Goal: Transaction & Acquisition: Purchase product/service

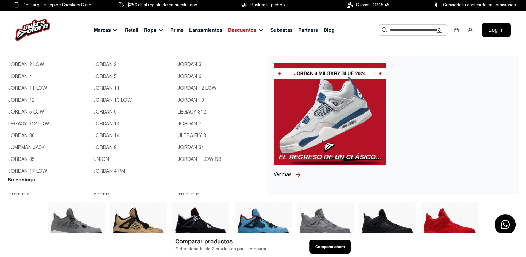
scroll to position [243, 0]
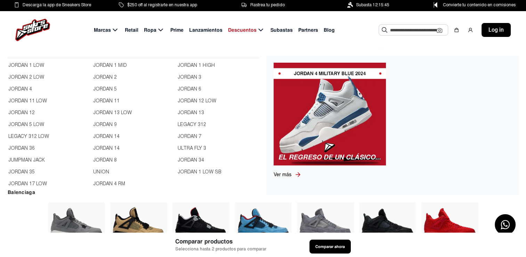
click at [30, 113] on link "JORDAN 12" at bounding box center [48, 113] width 81 height 8
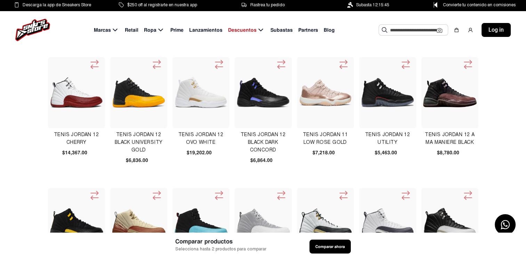
click at [431, 97] on img at bounding box center [450, 92] width 54 height 29
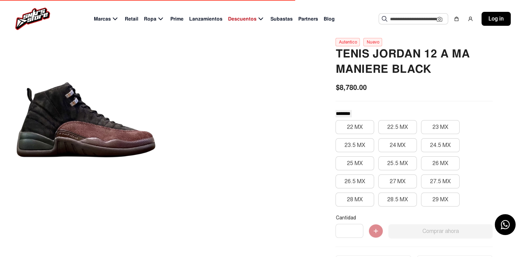
scroll to position [70, 0]
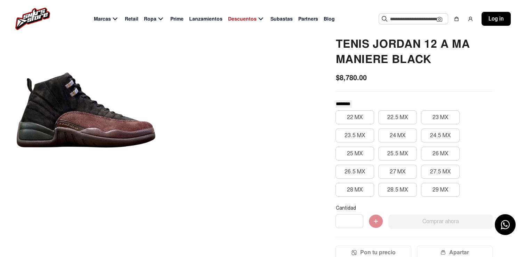
click at [63, 107] on div at bounding box center [86, 110] width 139 height 228
click at [115, 125] on div at bounding box center [86, 110] width 139 height 228
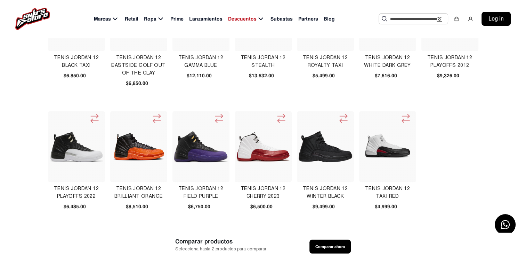
scroll to position [209, 0]
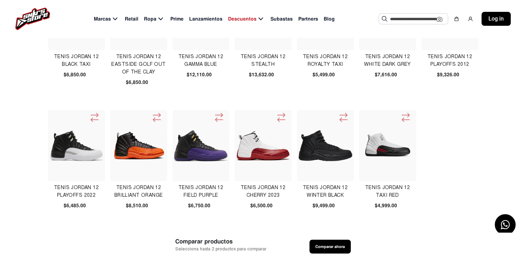
click at [257, 154] on img at bounding box center [264, 146] width 54 height 32
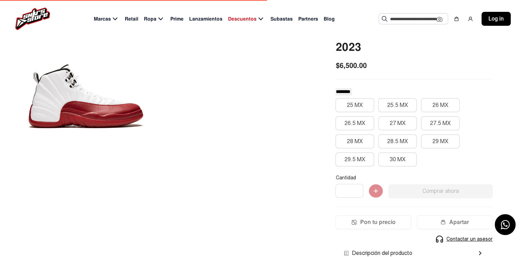
scroll to position [104, 0]
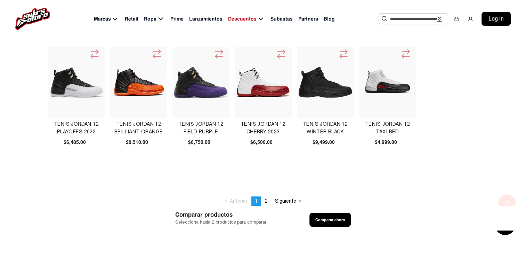
scroll to position [278, 0]
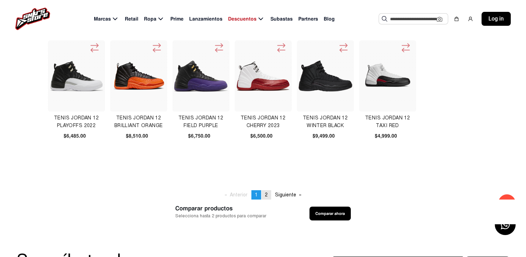
click at [264, 193] on link "page 2" at bounding box center [267, 194] width 10 height 9
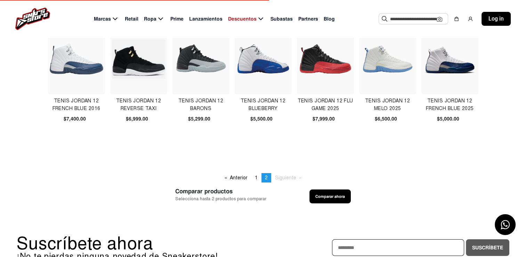
scroll to position [35, 0]
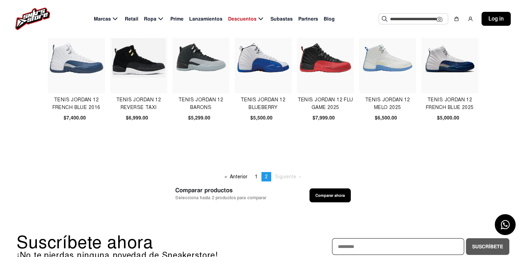
click at [452, 63] on img at bounding box center [450, 58] width 54 height 54
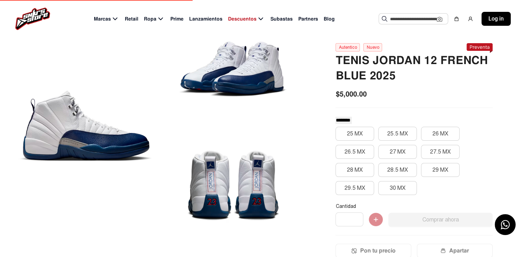
scroll to position [70, 0]
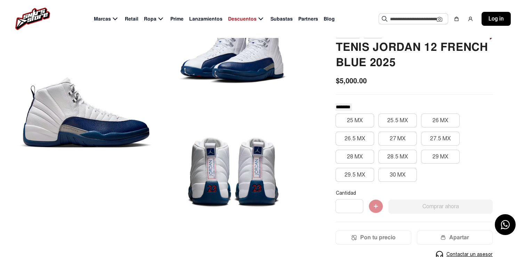
click at [219, 164] on div at bounding box center [233, 169] width 139 height 110
click at [230, 70] on div at bounding box center [233, 51] width 139 height 110
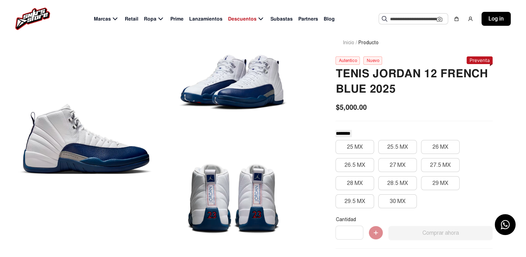
scroll to position [35, 0]
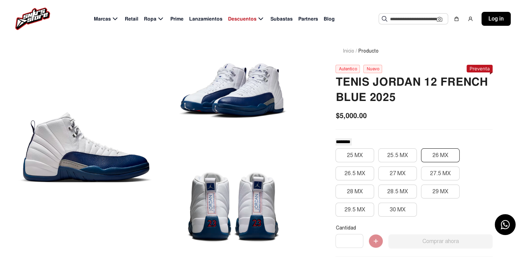
click at [433, 157] on button "26 MX" at bounding box center [440, 155] width 39 height 14
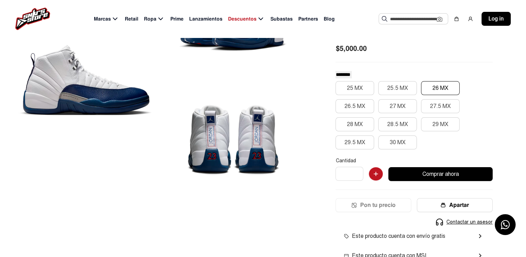
scroll to position [104, 0]
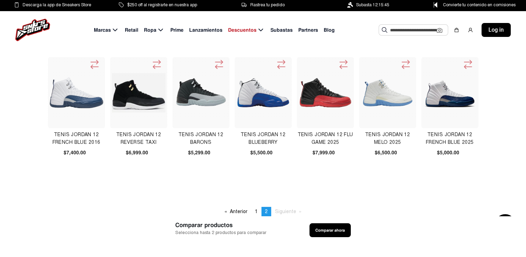
click at [321, 101] on img at bounding box center [326, 93] width 54 height 54
